Goal: Navigation & Orientation: Find specific page/section

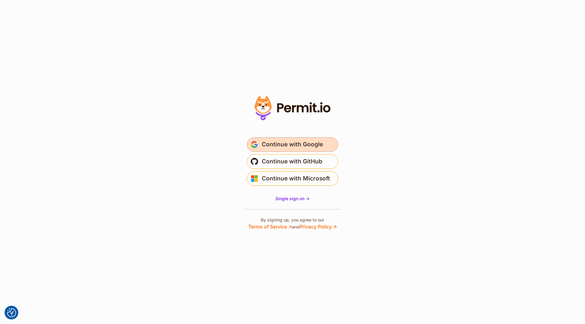
click at [281, 144] on span "Continue with Google" at bounding box center [292, 145] width 61 height 10
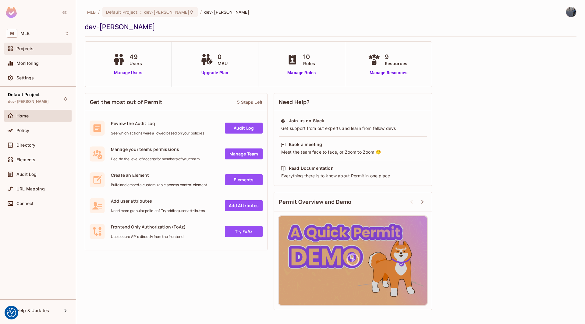
click at [35, 44] on div "Projects" at bounding box center [37, 49] width 67 height 12
